Goal: Task Accomplishment & Management: Use online tool/utility

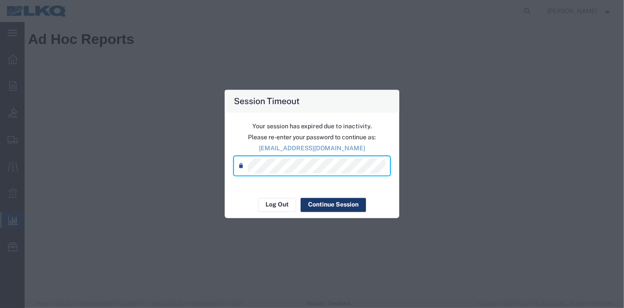
click at [351, 204] on button "Continue Session" at bounding box center [333, 205] width 65 height 14
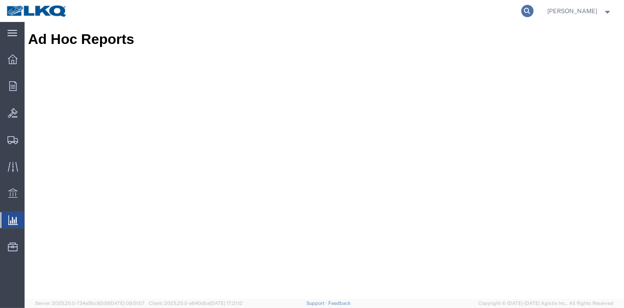
click at [530, 8] on icon at bounding box center [527, 11] width 12 height 12
click at [481, 10] on input "search" at bounding box center [388, 10] width 267 height 21
paste input "56920888"
type input "56920888"
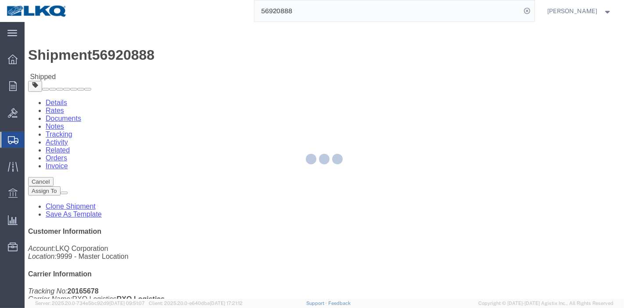
drag, startPoint x: 165, startPoint y: 30, endPoint x: 189, endPoint y: 52, distance: 33.0
click at [189, 52] on div at bounding box center [325, 160] width 600 height 277
click at [189, 54] on div at bounding box center [325, 160] width 600 height 277
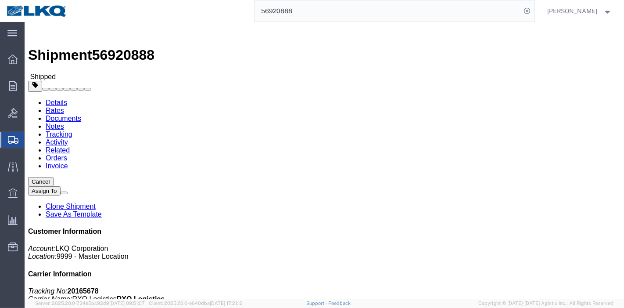
click link "Tracking"
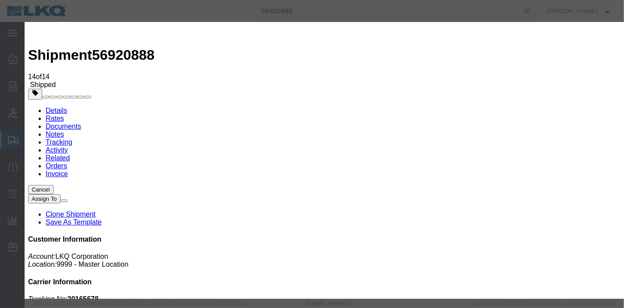
type input "[DATE]"
type input "9:00 PM"
select select "DELIVRED"
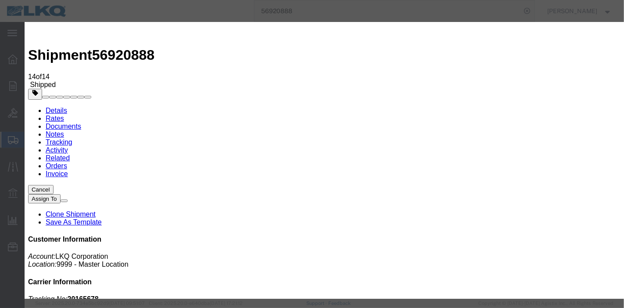
type input "[DATE]"
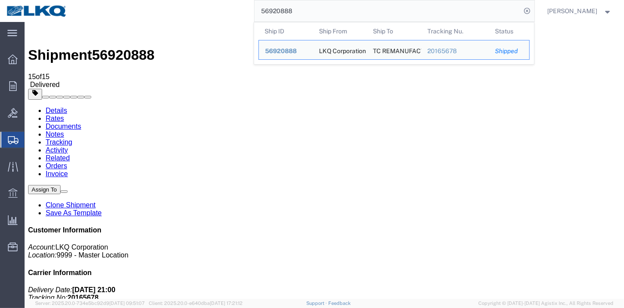
drag, startPoint x: 326, startPoint y: 9, endPoint x: 134, endPoint y: 9, distance: 191.8
click at [134, 9] on div "56920888 Ship ID Ship From Ship To Tracking Nu. Status Ship ID 56920888 Ship Fr…" at bounding box center [304, 11] width 461 height 22
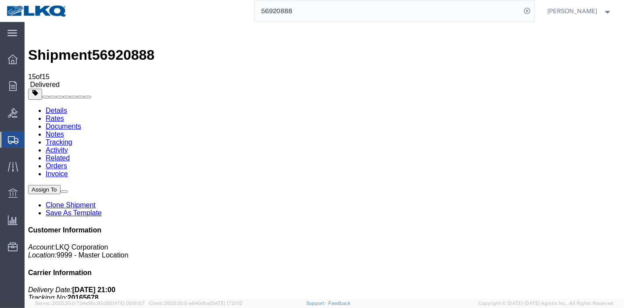
paste input "511"
type input "56920511"
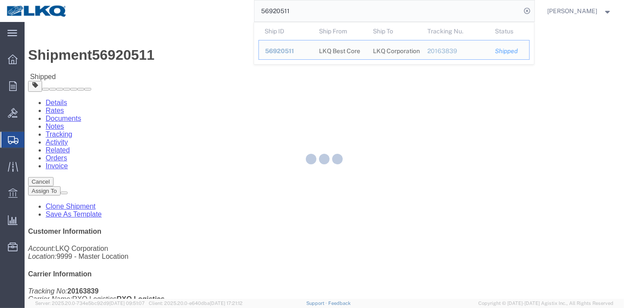
click at [183, 53] on div at bounding box center [325, 160] width 600 height 277
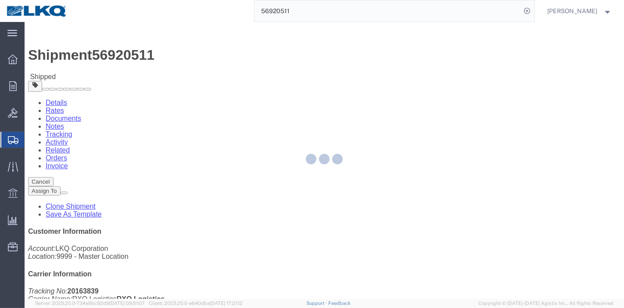
click at [188, 59] on div at bounding box center [325, 160] width 600 height 277
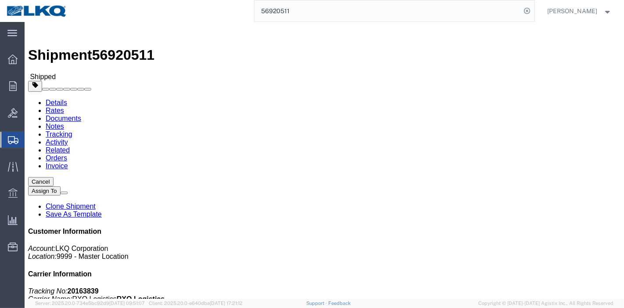
click link "Tracking"
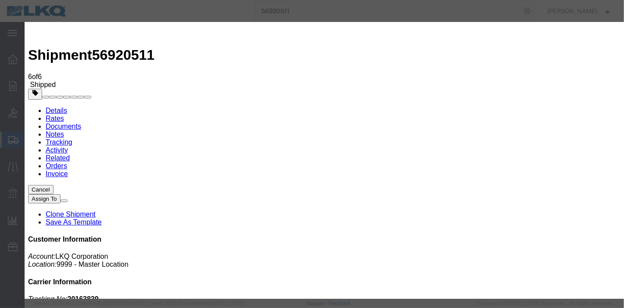
type input "[DATE]"
type input "9:00 PM"
select select "DELIVRED"
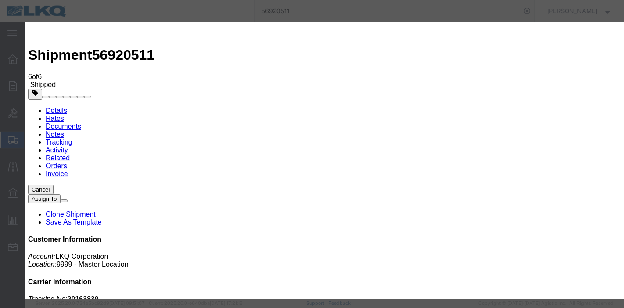
type input "[DATE]"
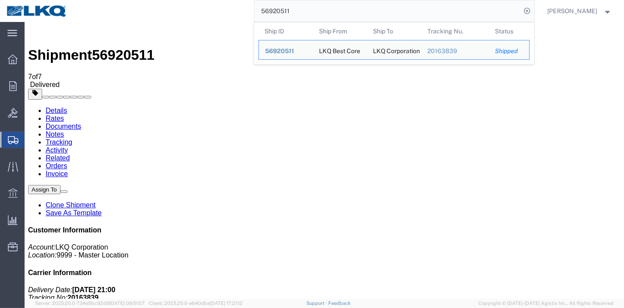
drag, startPoint x: 312, startPoint y: 19, endPoint x: 177, endPoint y: 19, distance: 134.8
click at [177, 19] on div "56920511 Ship ID Ship From Ship To Tracking Nu. Status Ship ID 56920511 Ship Fr…" at bounding box center [304, 11] width 461 height 22
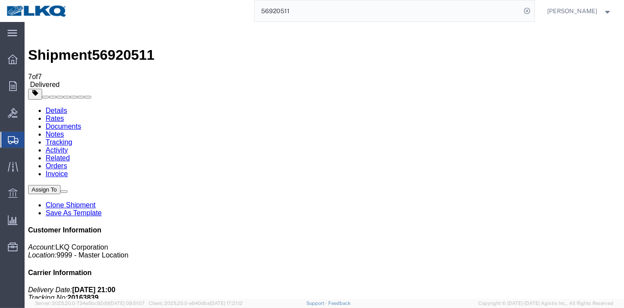
paste input "879497"
type input "56879497"
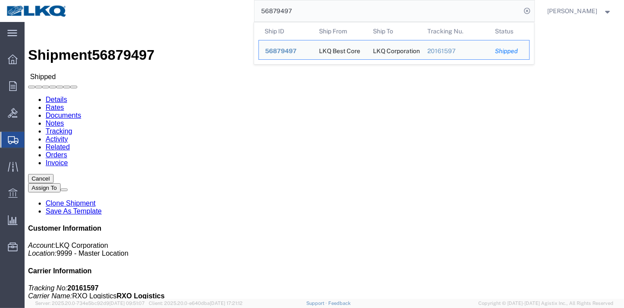
drag, startPoint x: 189, startPoint y: 58, endPoint x: 165, endPoint y: 36, distance: 32.3
click link "Tracking"
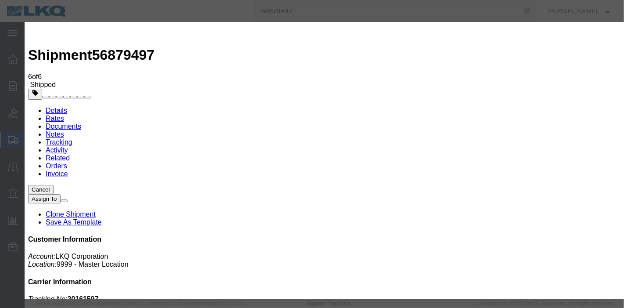
type input "[DATE]"
type input "9:00 PM"
select select "DELIVRED"
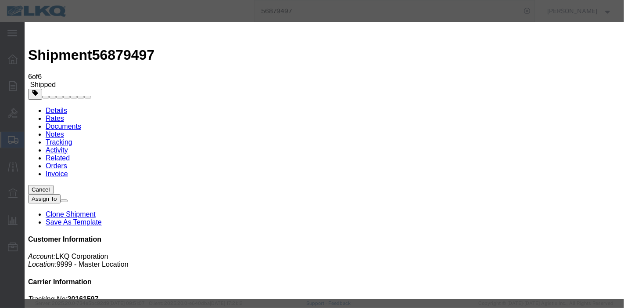
type input "[DATE]"
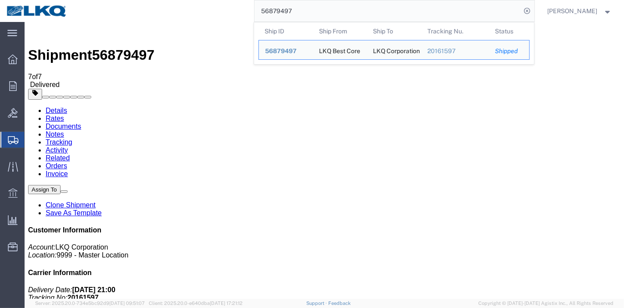
drag, startPoint x: 308, startPoint y: 12, endPoint x: 207, endPoint y: 4, distance: 101.3
click at [206, 3] on div "56879497 Ship ID Ship From Ship To Tracking Nu. Status Ship ID 56879497 Ship Fr…" at bounding box center [304, 11] width 461 height 22
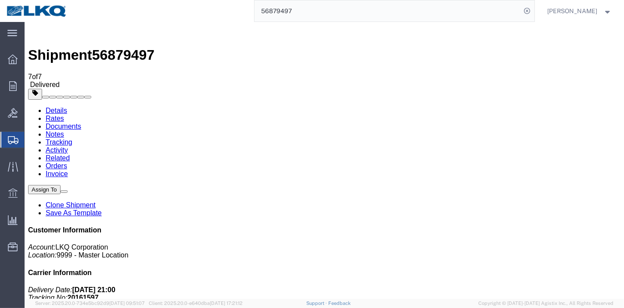
paste input "906044"
type input "56906044"
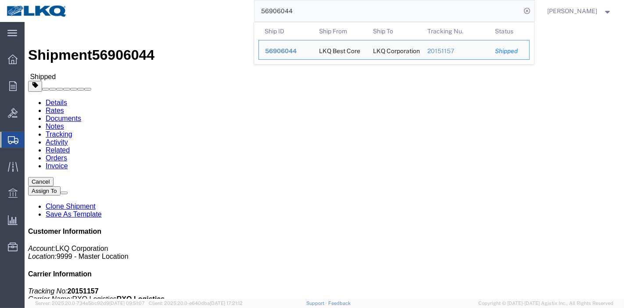
click link "Tracking"
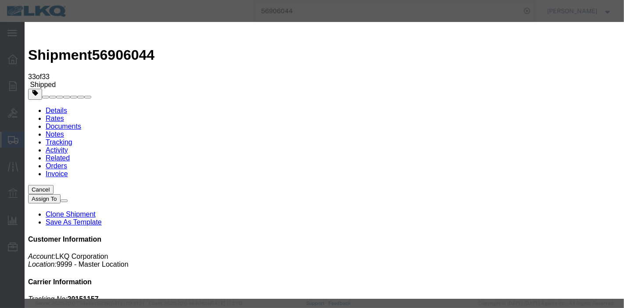
type input "[DATE]"
type input "9:00 PM"
select select "DELIVRED"
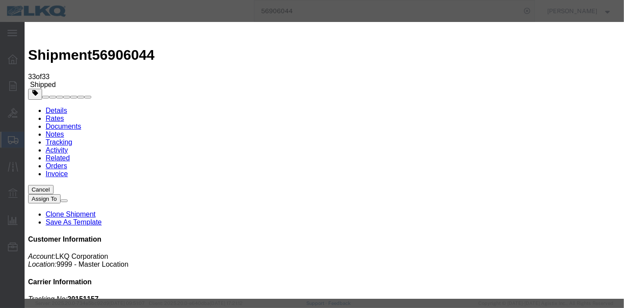
type input "[DATE]"
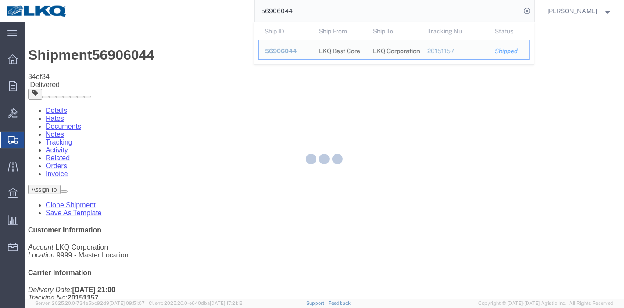
drag, startPoint x: 276, startPoint y: 5, endPoint x: 187, endPoint y: 14, distance: 88.7
click at [187, 13] on div "56906044 Ship ID Ship From Ship To Tracking Nu. Status Ship ID 56906044 Ship Fr…" at bounding box center [304, 11] width 461 height 22
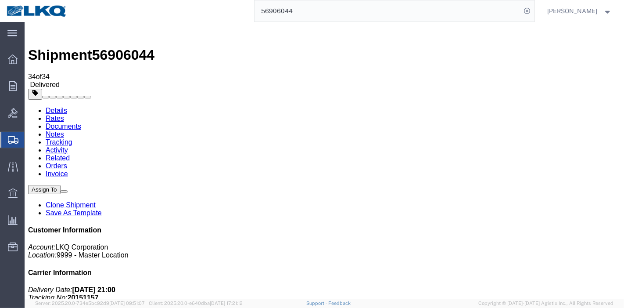
paste input "577661"
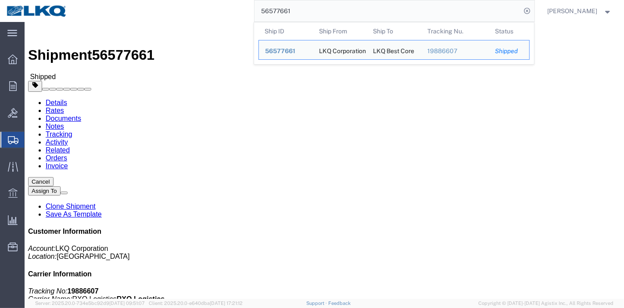
drag, startPoint x: 303, startPoint y: 9, endPoint x: 223, endPoint y: 12, distance: 79.9
click at [223, 12] on div "56577661 Ship ID Ship From Ship To Tracking Nu. Status Ship ID 56577661 Ship Fr…" at bounding box center [304, 11] width 461 height 22
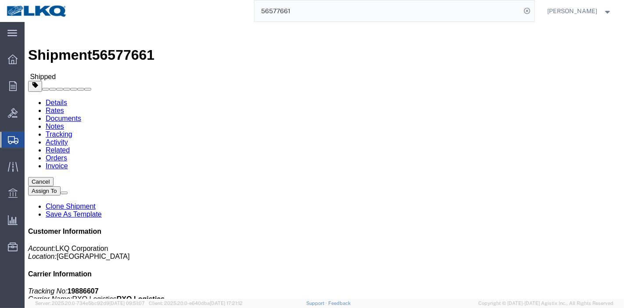
paste input "63027"
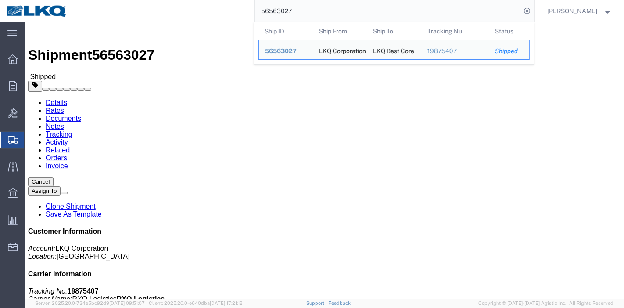
drag, startPoint x: 300, startPoint y: 10, endPoint x: 189, endPoint y: 13, distance: 111.1
click at [192, 10] on div "56563027 Ship ID Ship From Ship To Tracking Nu. Status Ship ID 56563027 Ship Fr…" at bounding box center [304, 11] width 461 height 22
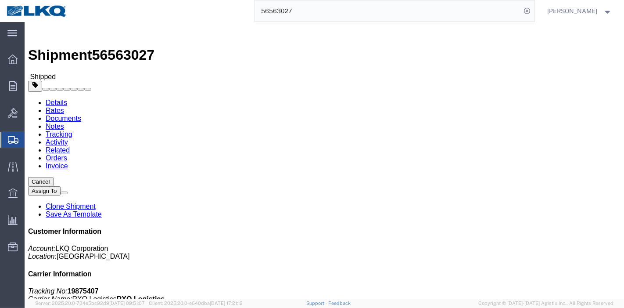
paste input "49500"
type input "56549500"
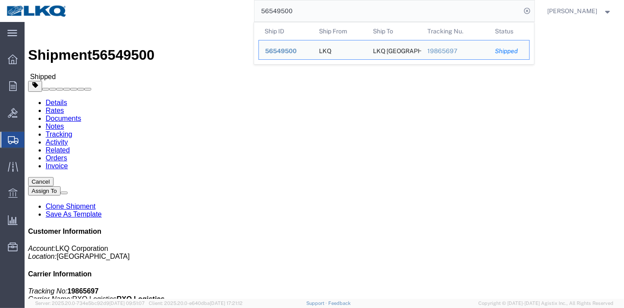
click link "Tracking"
drag, startPoint x: 306, startPoint y: 14, endPoint x: 182, endPoint y: 11, distance: 124.3
click at [182, 11] on div "56549500 Ship ID Ship From Ship To Tracking Nu. Status Ship ID 56549500 Ship Fr…" at bounding box center [304, 11] width 461 height 22
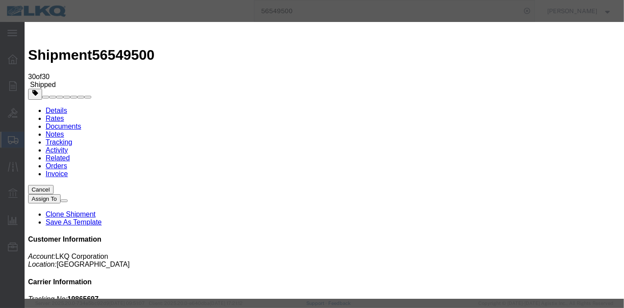
type input "[DATE]"
type input "9:00 PM"
select select "DELIVRED"
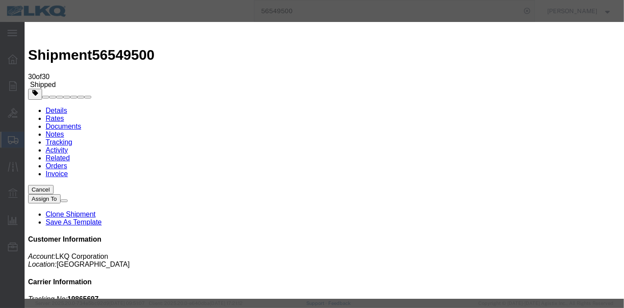
type input "[DATE]"
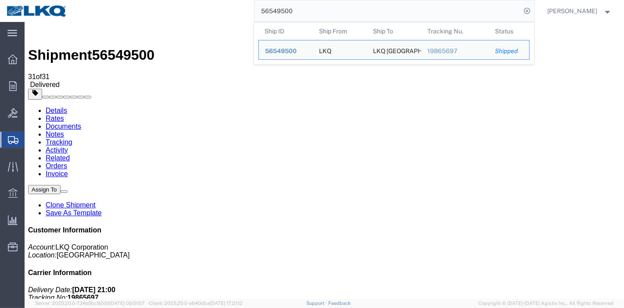
paste input "14"
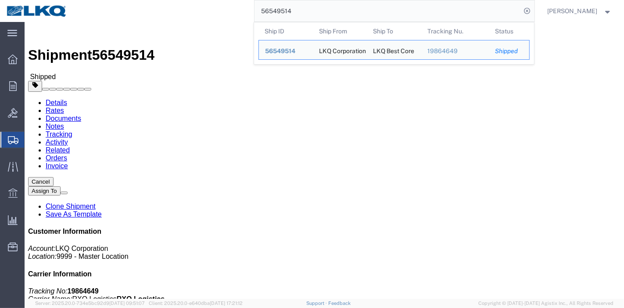
drag, startPoint x: 229, startPoint y: 15, endPoint x: 151, endPoint y: 19, distance: 77.3
click at [151, 18] on div "56549514 Ship ID Ship From Ship To Tracking Nu. Status Ship ID 56549514 Ship Fr…" at bounding box center [304, 11] width 461 height 22
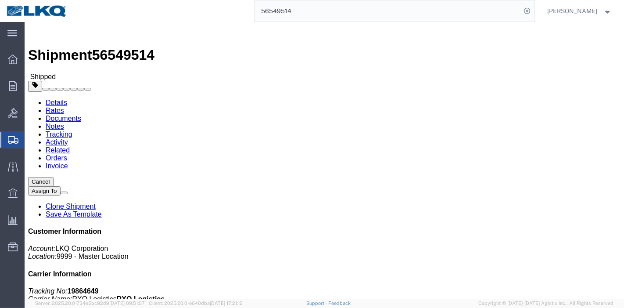
paste input "77670"
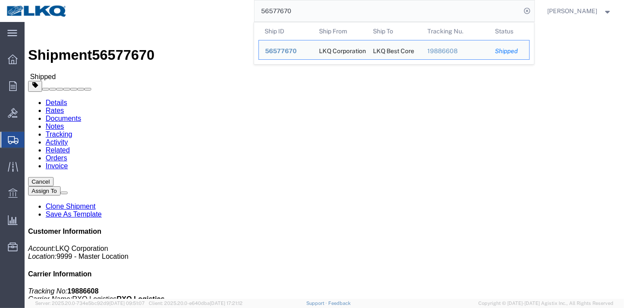
drag, startPoint x: 294, startPoint y: 7, endPoint x: 229, endPoint y: 6, distance: 65.4
click at [229, 6] on div "56577670 Ship ID Ship From Ship To Tracking Nu. Status Ship ID 56577670 Ship Fr…" at bounding box center [304, 11] width 461 height 22
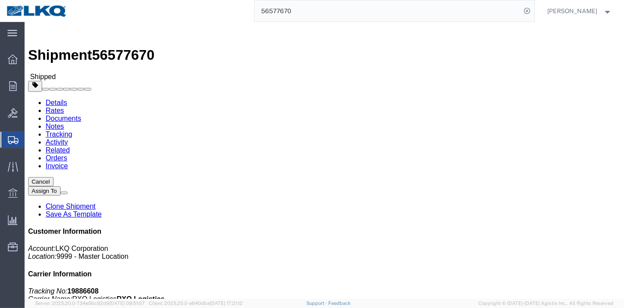
paste input "35375"
type input "56535375"
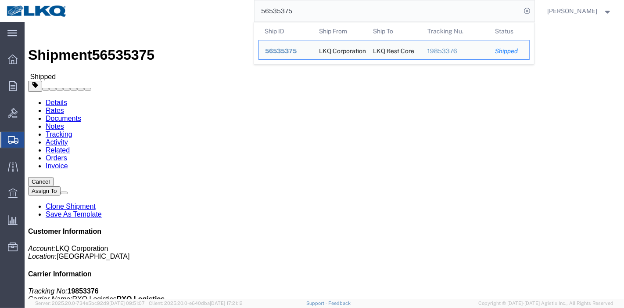
click link "Tracking"
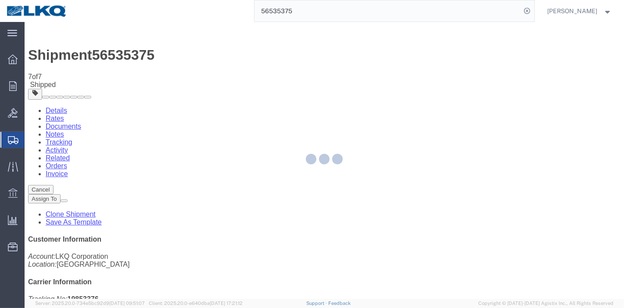
click at [394, 80] on div at bounding box center [325, 160] width 600 height 277
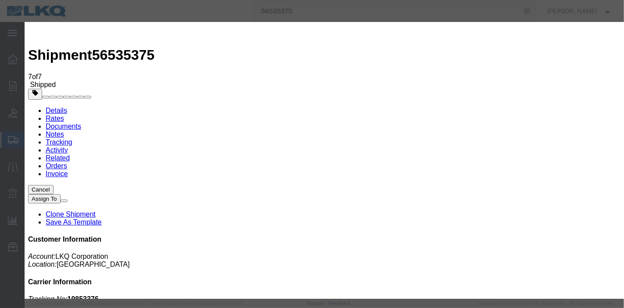
type input "[DATE]"
type input "9:00 PM"
select select "DELIVRED"
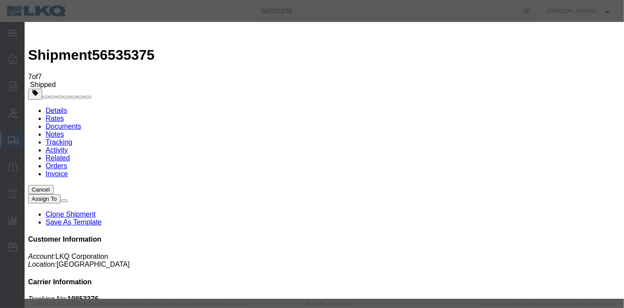
type input "[DATE]"
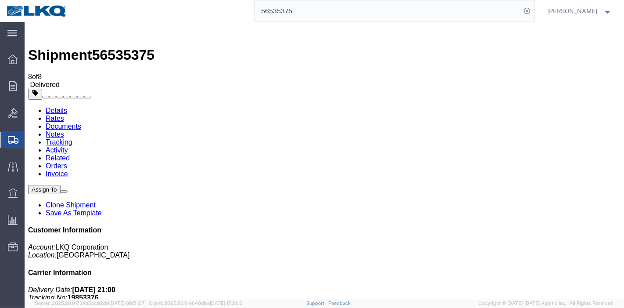
click at [145, 11] on div "56535375" at bounding box center [304, 11] width 461 height 22
paste input "7000600"
type input "57000600"
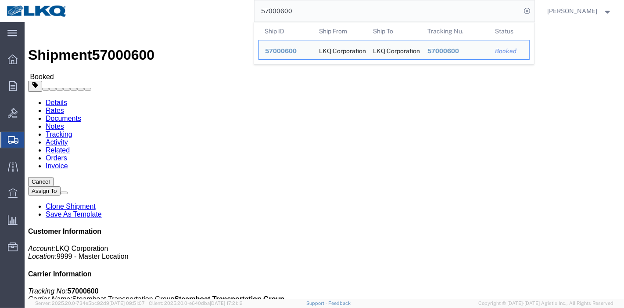
click link "Tracking"
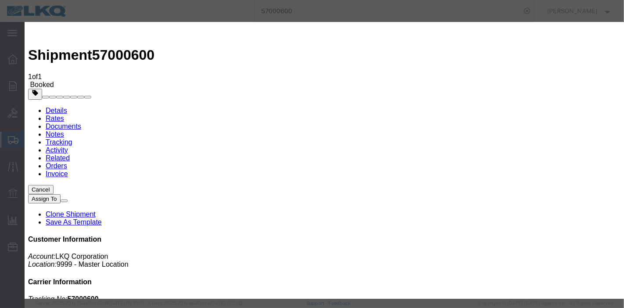
type input "[DATE]"
type input "9:00 PM"
select select "DELIVRED"
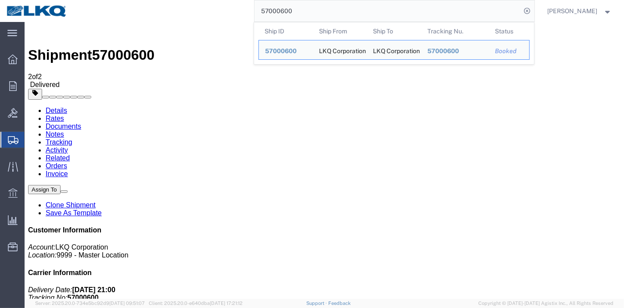
drag, startPoint x: 234, startPoint y: 5, endPoint x: 178, endPoint y: 5, distance: 56.2
click at [178, 5] on div "57000600 Ship ID Ship From Ship To Tracking Nu. Status Ship ID 57000600 Ship Fr…" at bounding box center [304, 11] width 461 height 22
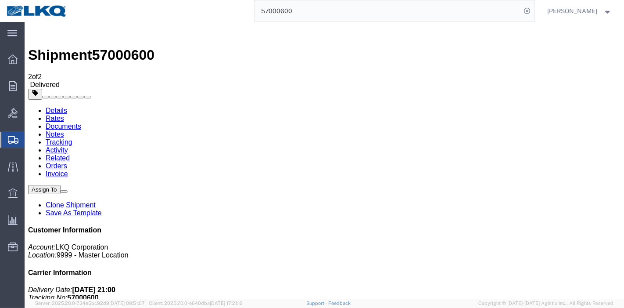
paste input "6978441"
type input "56978441"
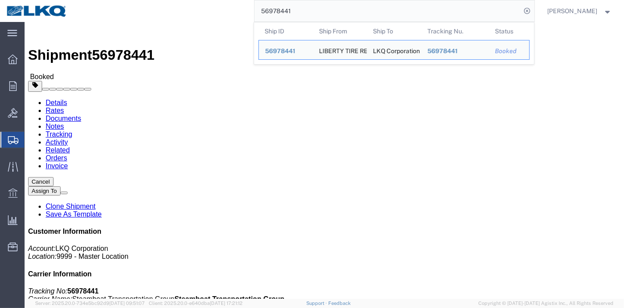
click link "Tracking"
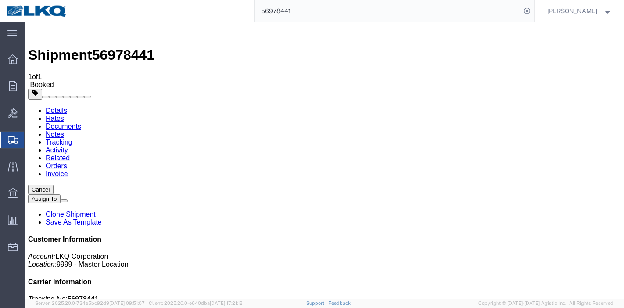
drag, startPoint x: 435, startPoint y: 100, endPoint x: 412, endPoint y: 77, distance: 32.6
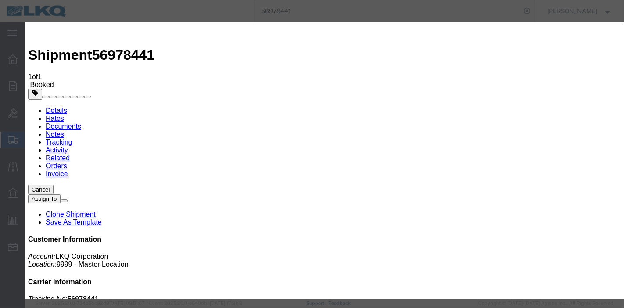
type input "[DATE]"
type input "9:00 PM"
select select "DELIVRED"
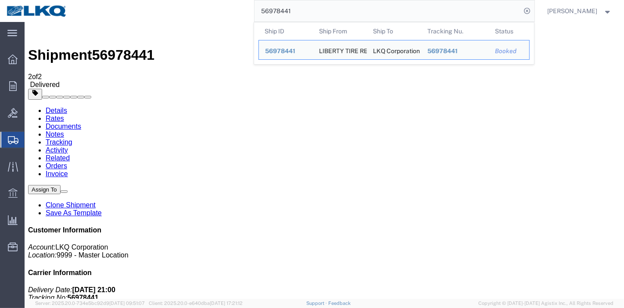
drag, startPoint x: 237, startPoint y: 3, endPoint x: 220, endPoint y: 4, distance: 16.3
click at [224, 4] on div "56978441 Ship ID Ship From Ship To Tracking Nu. Status Ship ID 56978441 Ship Fr…" at bounding box center [304, 11] width 461 height 22
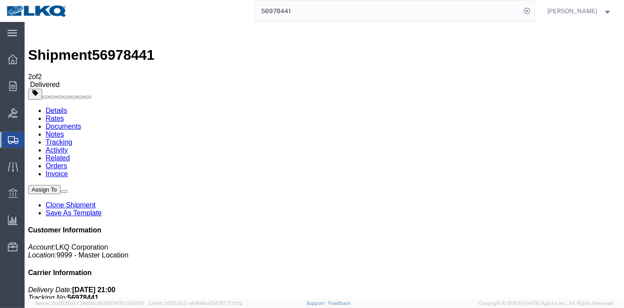
paste input "68409"
type input "56968409"
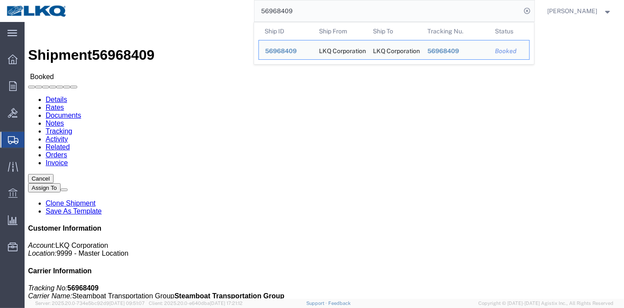
drag, startPoint x: 234, startPoint y: 27, endPoint x: 159, endPoint y: 34, distance: 75.0
click link "Tracking"
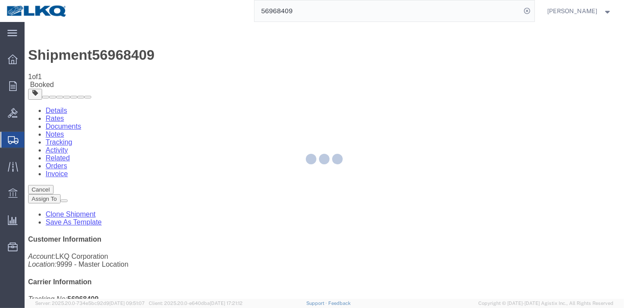
click at [418, 77] on div at bounding box center [325, 160] width 600 height 277
click at [406, 83] on div at bounding box center [325, 160] width 600 height 277
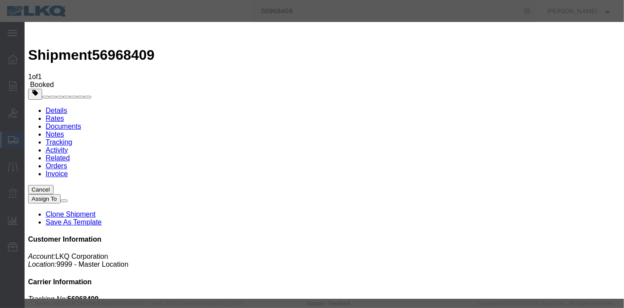
type input "[DATE]"
type input "9:00 PM"
select select "DELIVRED"
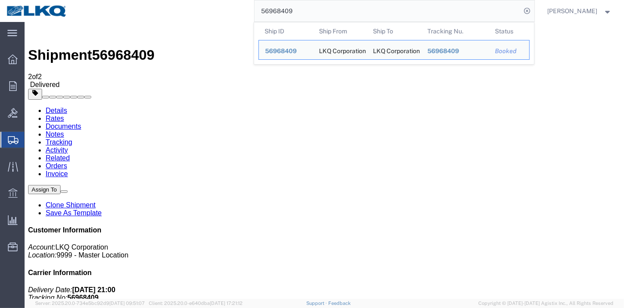
drag, startPoint x: 312, startPoint y: 10, endPoint x: 226, endPoint y: 2, distance: 86.0
click at [224, 1] on div "56968409 Ship ID Ship From Ship To Tracking Nu. Status Ship ID 56968409 Ship Fr…" at bounding box center [304, 11] width 461 height 22
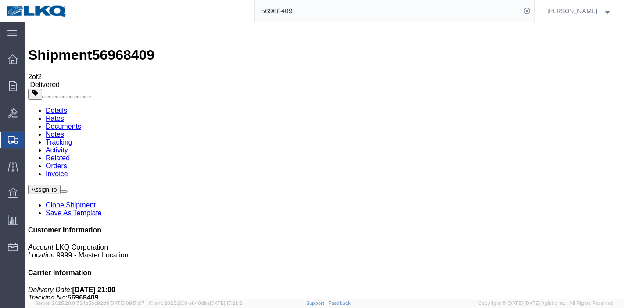
paste input "1169"
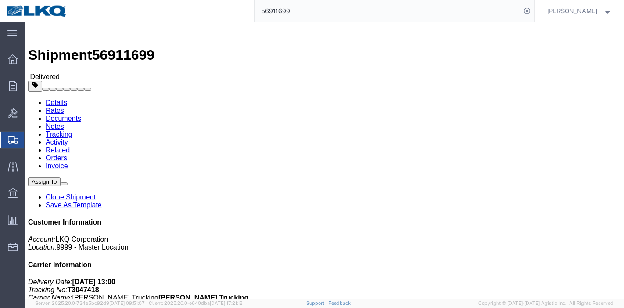
click link "Rates"
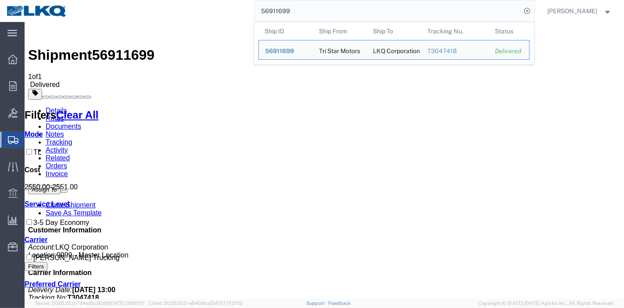
drag, startPoint x: 310, startPoint y: 4, endPoint x: 189, endPoint y: 18, distance: 121.5
click at [188, 18] on div "56911699 Ship ID Ship From Ship To Tracking Nu. Status Ship ID 56911699 Ship Fr…" at bounding box center [304, 11] width 461 height 22
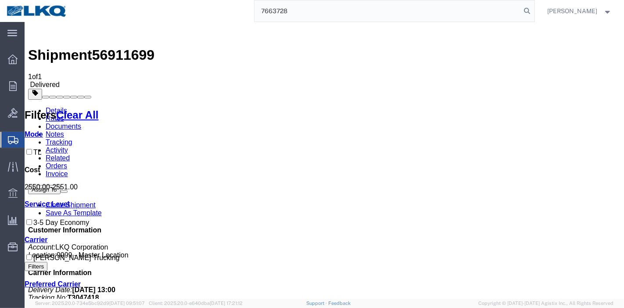
type input "7663728"
